Goal: Task Accomplishment & Management: Manage account settings

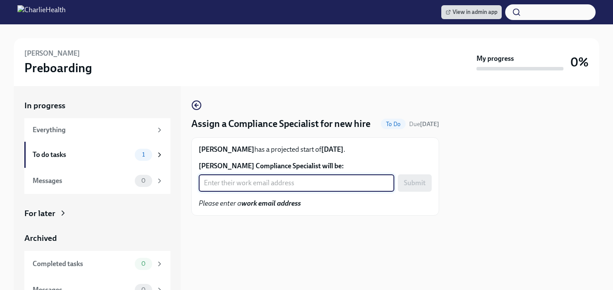
click at [284, 188] on input "John McLaughlin's Compliance Specialist will be:" at bounding box center [297, 182] width 196 height 17
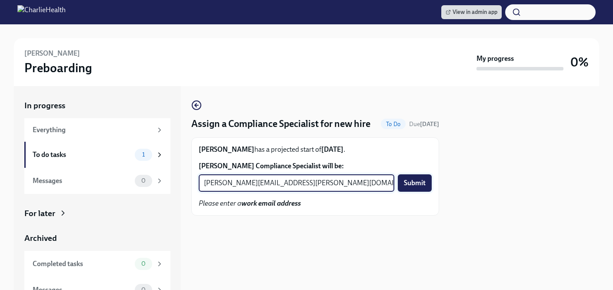
type input "kristy.johnson@charliehealth.com"
click at [418, 187] on span "Submit" at bounding box center [415, 183] width 22 height 9
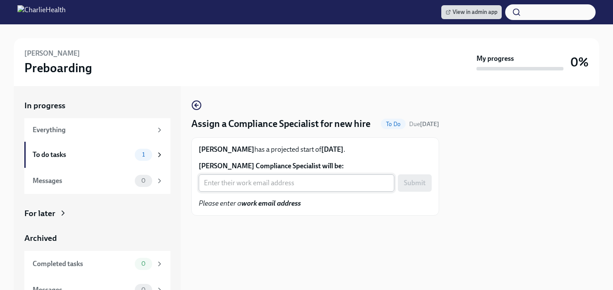
click at [283, 192] on input "Kierra Cheathem's Compliance Specialist will be:" at bounding box center [297, 182] width 196 height 17
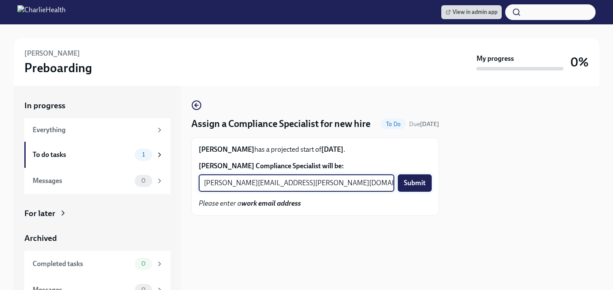
type input "chelsey.mendoza@charliehealth.com"
click at [411, 187] on span "Submit" at bounding box center [415, 183] width 22 height 9
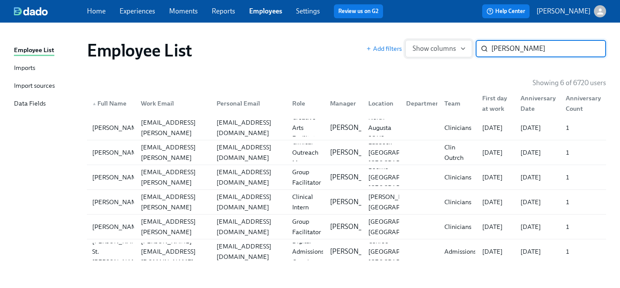
drag, startPoint x: 527, startPoint y: 48, endPoint x: 409, endPoint y: 47, distance: 118.3
click at [409, 47] on div "Add filters Show columns [PERSON_NAME] ​" at bounding box center [486, 48] width 240 height 17
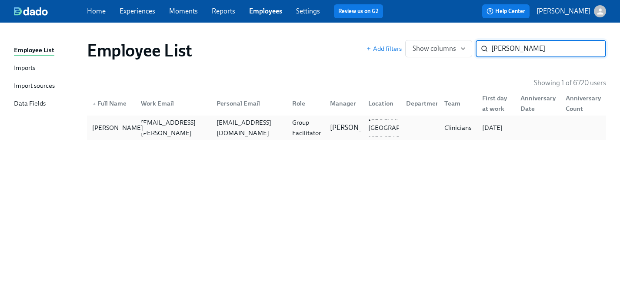
type input "[PERSON_NAME]"
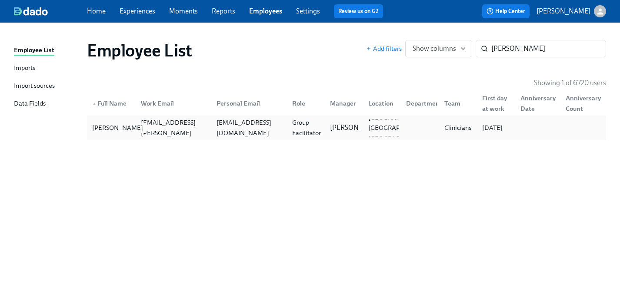
click at [104, 128] on div "[PERSON_NAME]" at bounding box center [118, 128] width 58 height 10
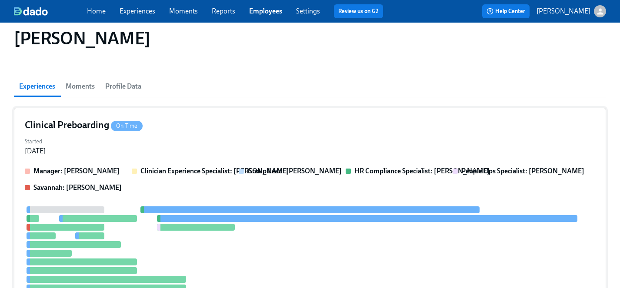
scroll to position [47, 0]
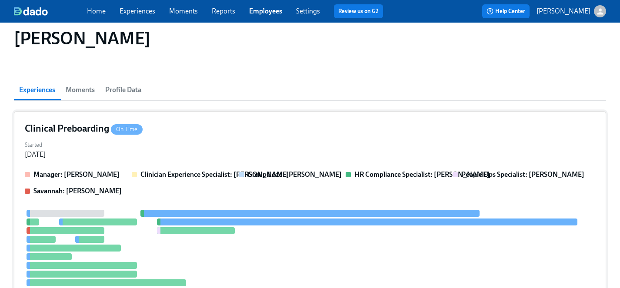
click at [255, 271] on div at bounding box center [310, 265] width 571 height 111
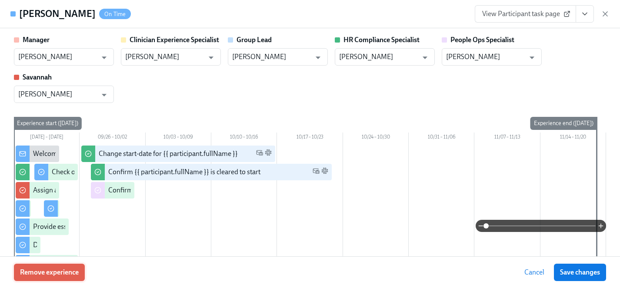
click at [49, 275] on span "Remove experience" at bounding box center [49, 272] width 59 height 9
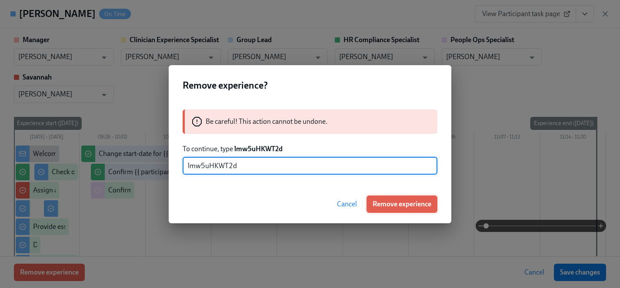
type input "lmw5uHKWT2d"
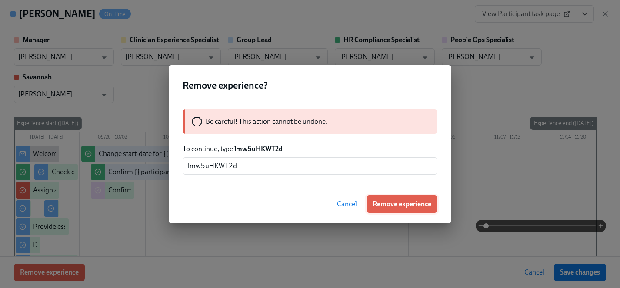
click at [405, 202] on span "Remove experience" at bounding box center [402, 204] width 59 height 9
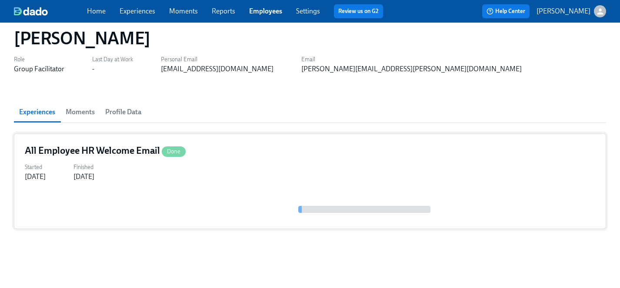
scroll to position [0, 0]
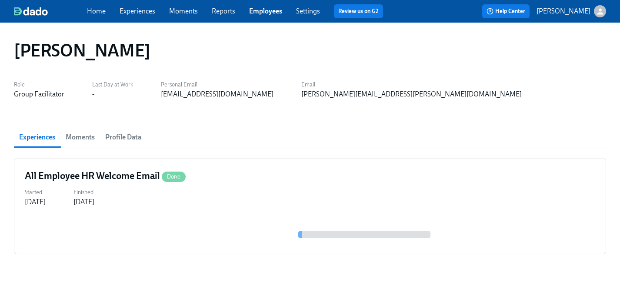
click at [265, 10] on link "Employees" at bounding box center [265, 11] width 33 height 8
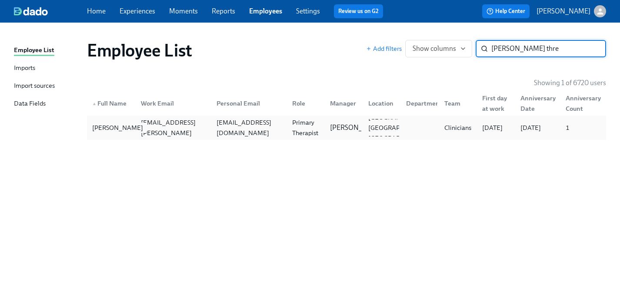
type input "[PERSON_NAME] thre"
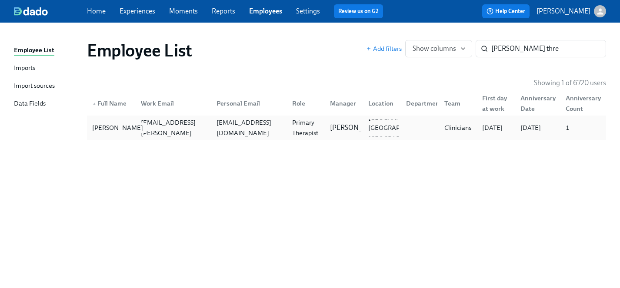
click at [103, 127] on div "[PERSON_NAME]" at bounding box center [118, 128] width 58 height 10
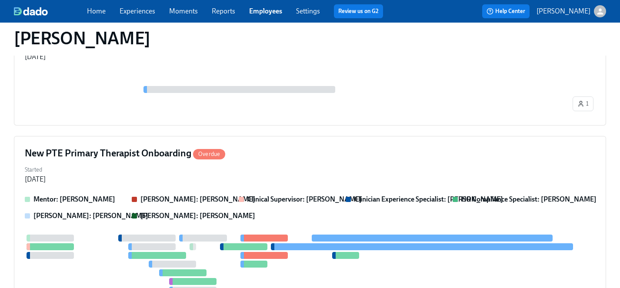
scroll to position [462, 0]
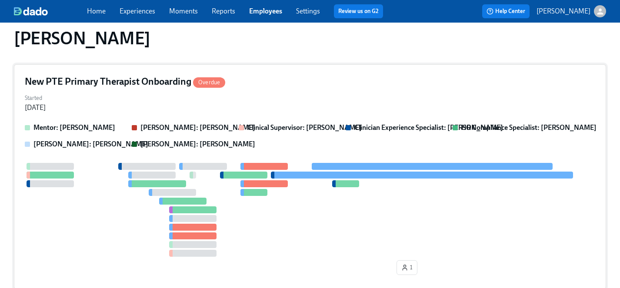
click at [268, 216] on div at bounding box center [310, 210] width 571 height 94
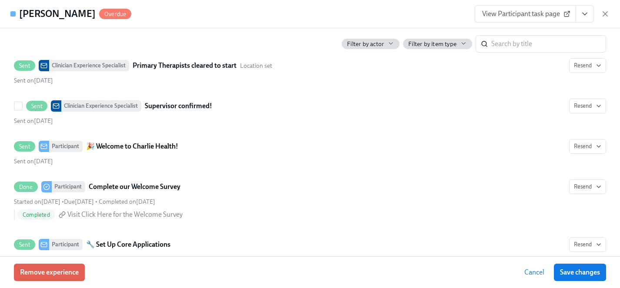
scroll to position [296, 0]
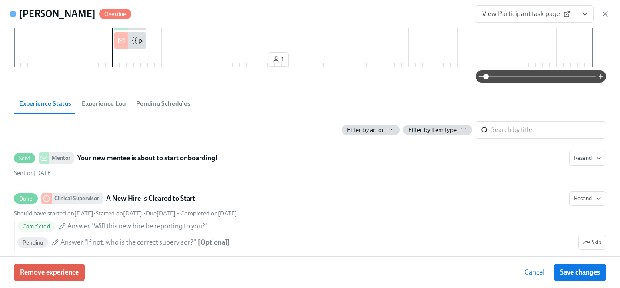
click at [543, 13] on span "View Participant task page" at bounding box center [525, 14] width 87 height 9
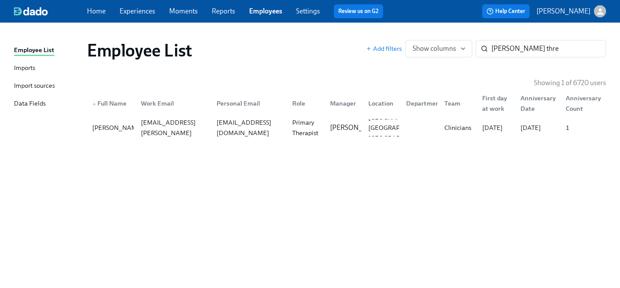
click at [142, 13] on link "Experiences" at bounding box center [138, 11] width 36 height 8
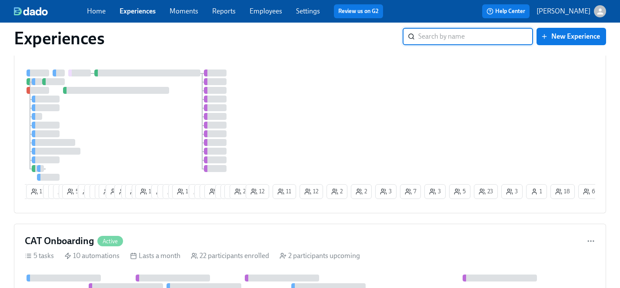
scroll to position [986, 0]
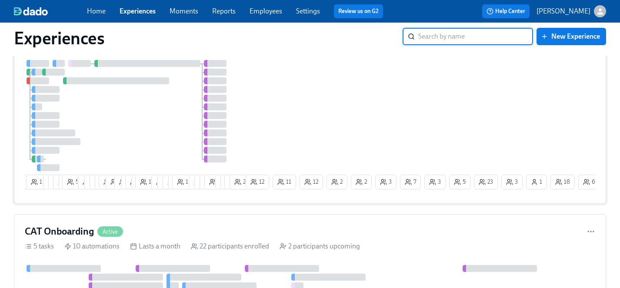
click at [165, 116] on div at bounding box center [134, 115] width 219 height 111
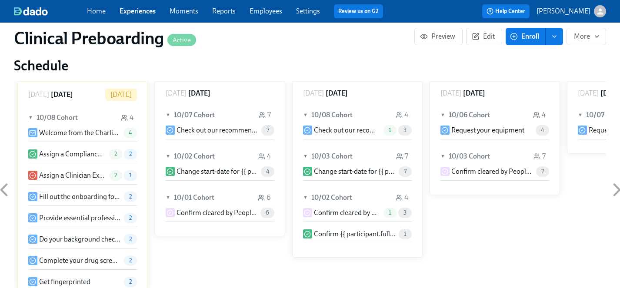
scroll to position [869, 0]
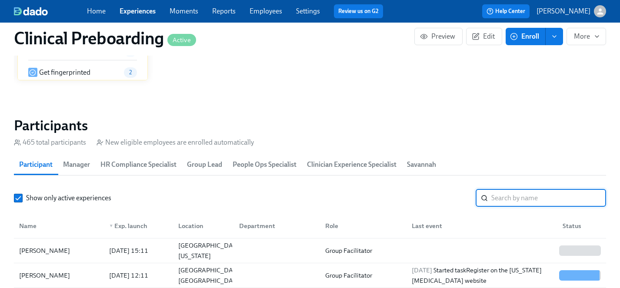
click at [513, 204] on input "search" at bounding box center [549, 198] width 115 height 17
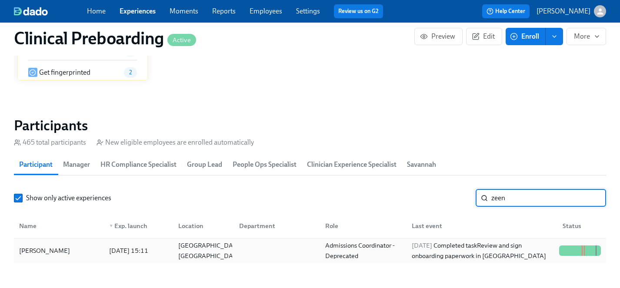
type input "zeen"
click at [49, 251] on div "[PERSON_NAME]" at bounding box center [45, 251] width 58 height 10
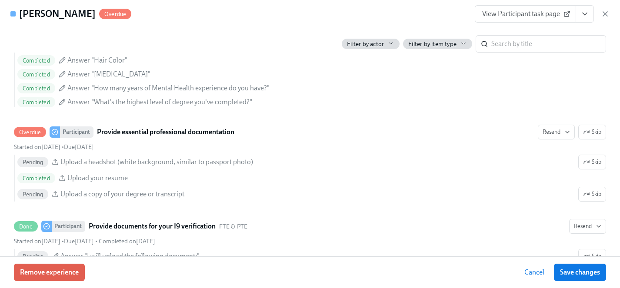
scroll to position [752, 0]
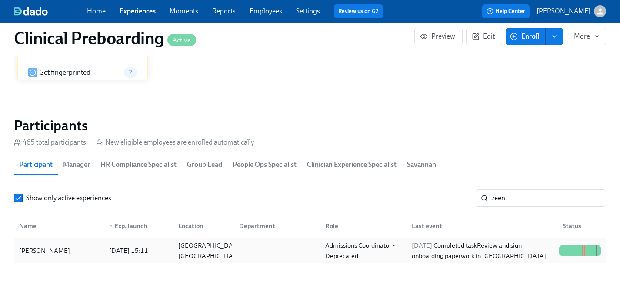
click at [60, 246] on div "[PERSON_NAME]" at bounding box center [45, 251] width 58 height 10
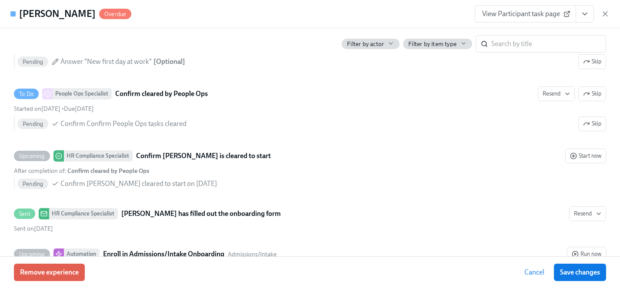
scroll to position [0, 11497]
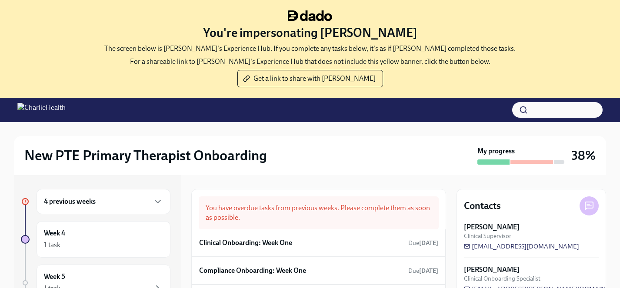
click at [333, 141] on div "New PTE Primary Therapist Onboarding My progress 38%" at bounding box center [310, 155] width 592 height 39
click at [329, 80] on span "Get a link to share with [PERSON_NAME]" at bounding box center [310, 78] width 131 height 9
